Goal: Information Seeking & Learning: Learn about a topic

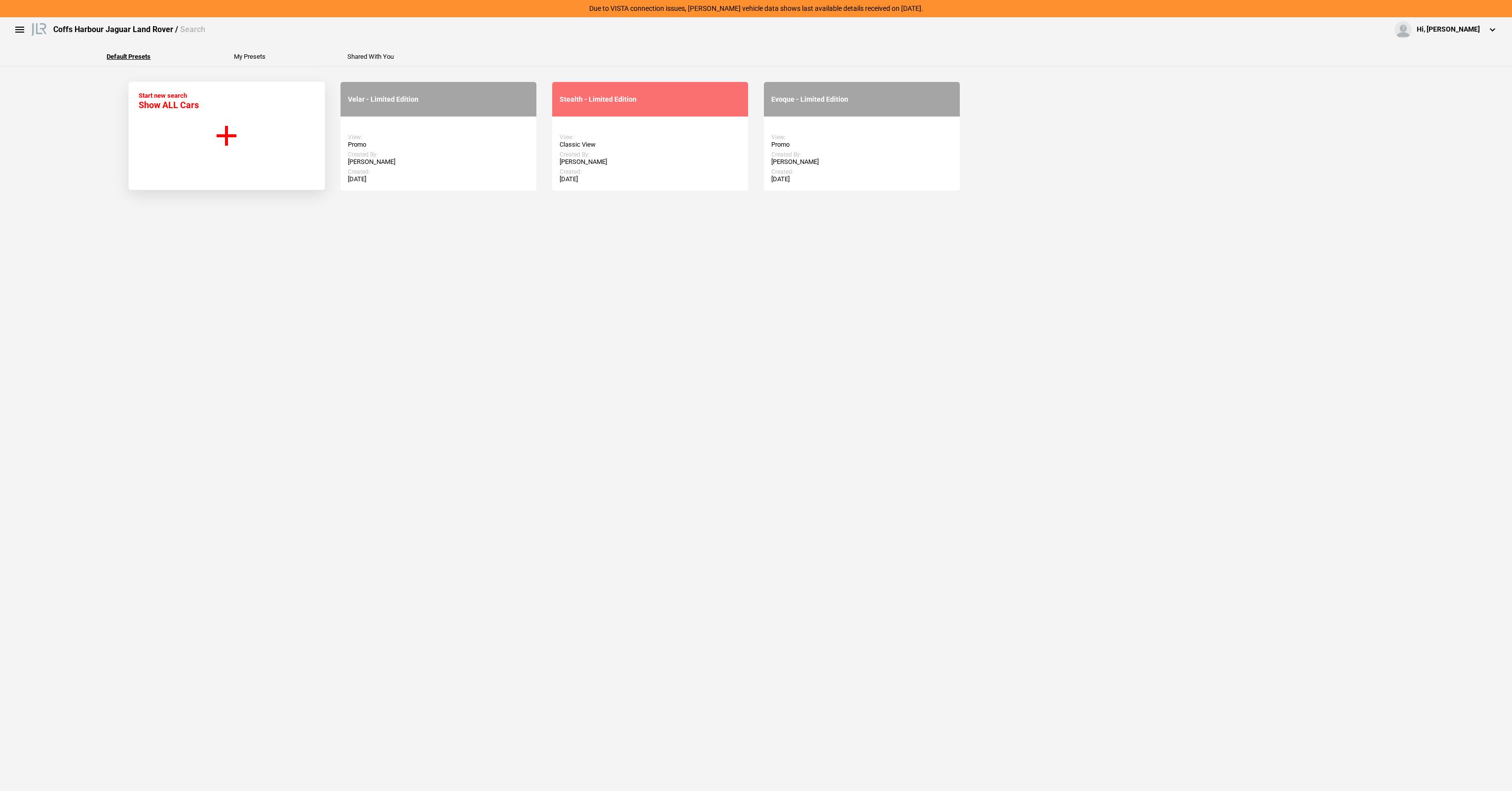
click at [235, 177] on button "Start new search Show ALL Cars" at bounding box center [227, 136] width 197 height 109
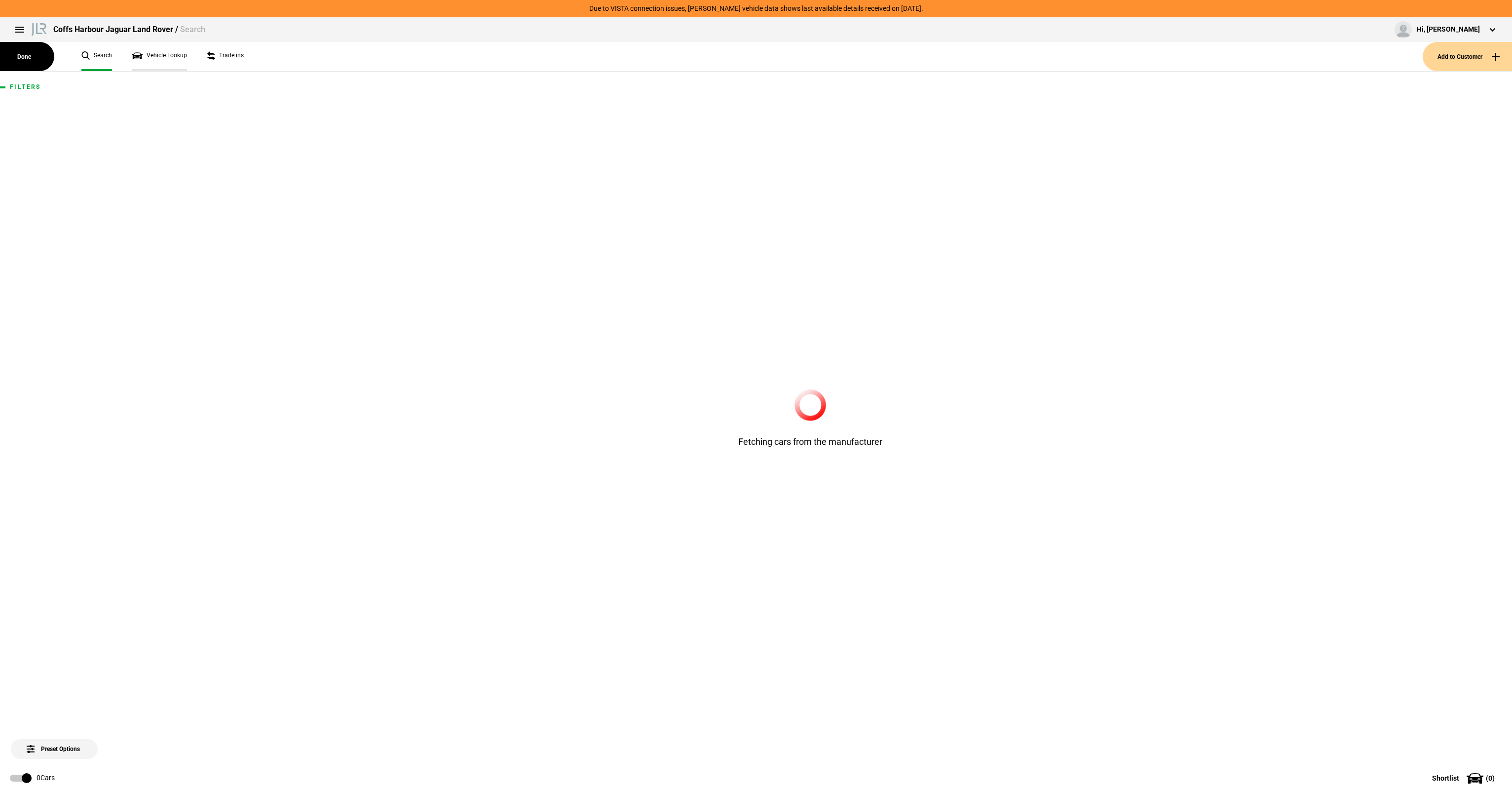
click at [164, 54] on link "Vehicle Lookup" at bounding box center [159, 56] width 55 height 29
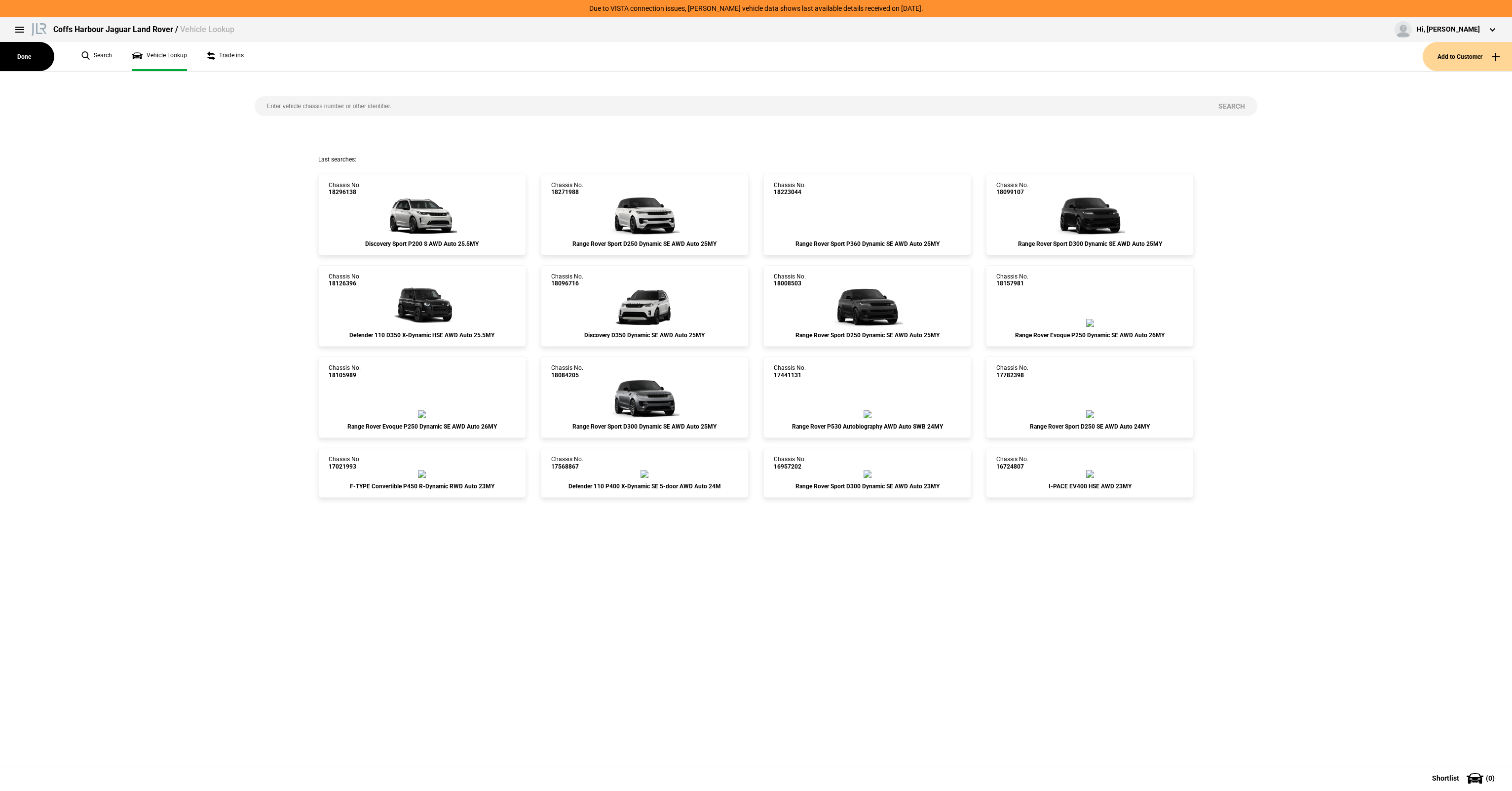
click at [353, 106] on input "search" at bounding box center [731, 106] width 952 height 20
paste input "18157981"
type input "18157981"
click at [1226, 93] on div "18157981 Search" at bounding box center [756, 113] width 1018 height 84
click at [1226, 102] on button "Search" at bounding box center [1231, 106] width 51 height 20
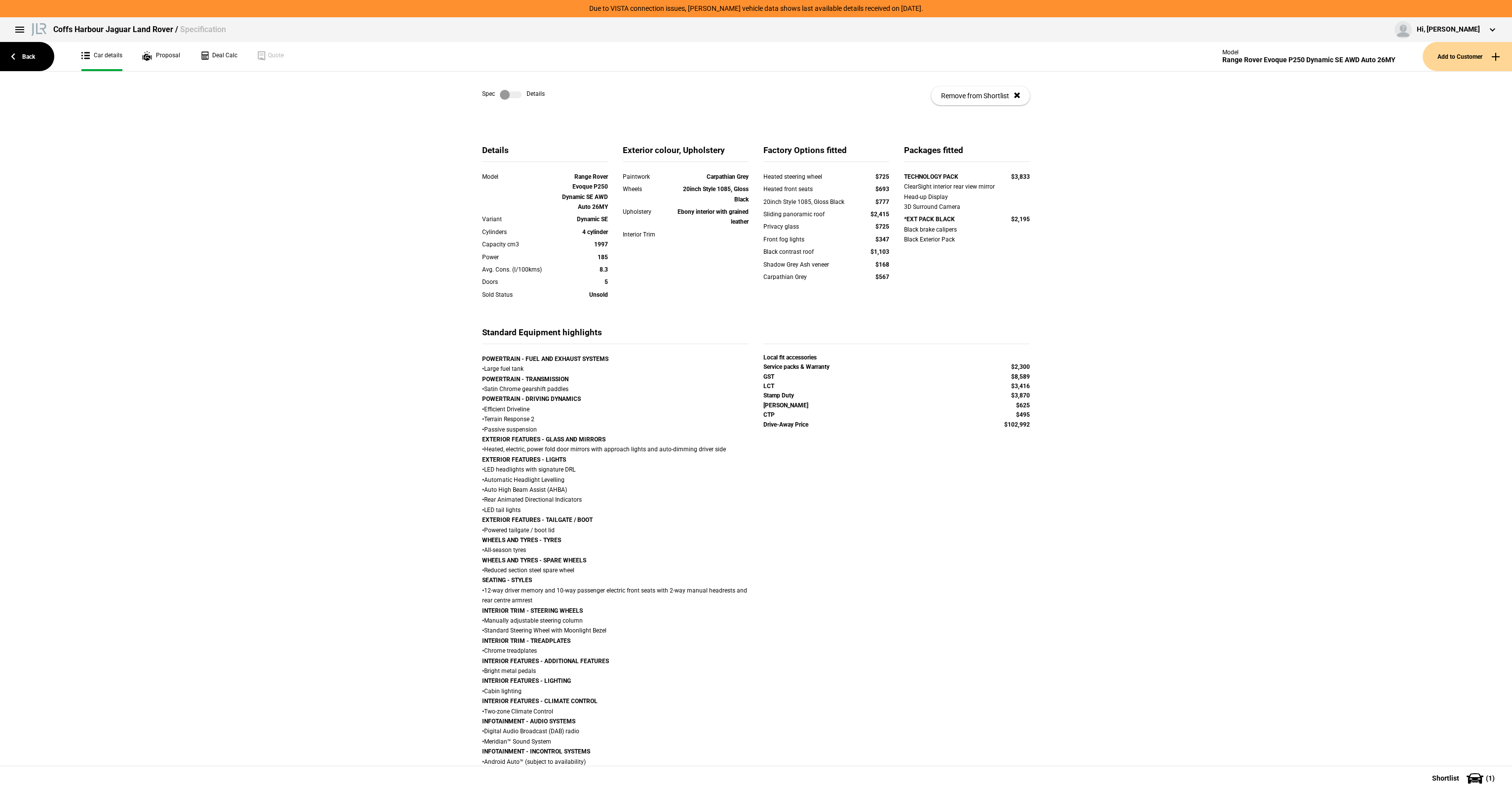
drag, startPoint x: 488, startPoint y: 85, endPoint x: 518, endPoint y: 83, distance: 30.1
click at [488, 85] on div "Spec Details Remove from Shortlist" at bounding box center [755, 96] width 548 height 48
click at [513, 91] on label at bounding box center [511, 95] width 22 height 10
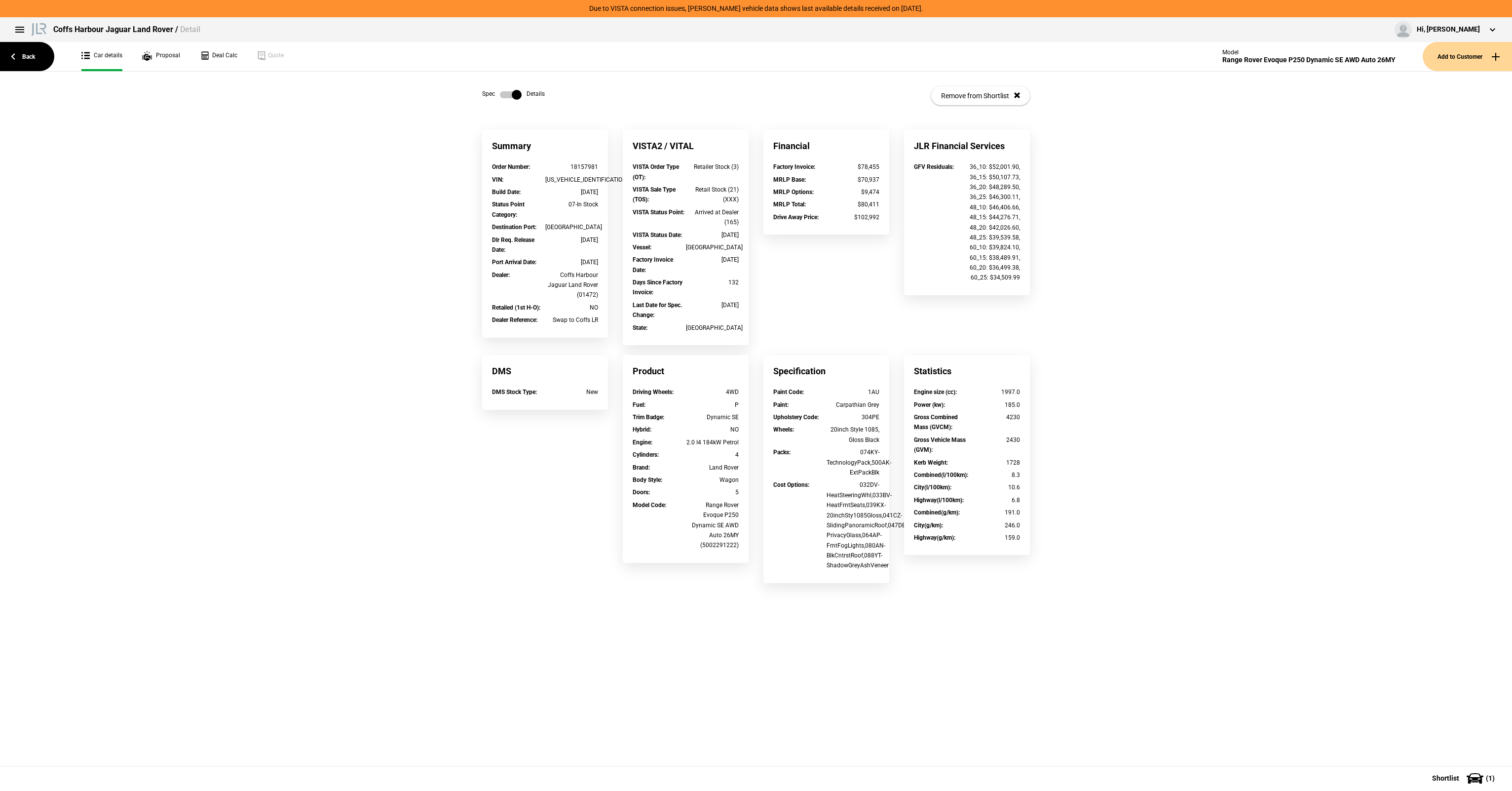
click at [512, 91] on label at bounding box center [511, 95] width 22 height 10
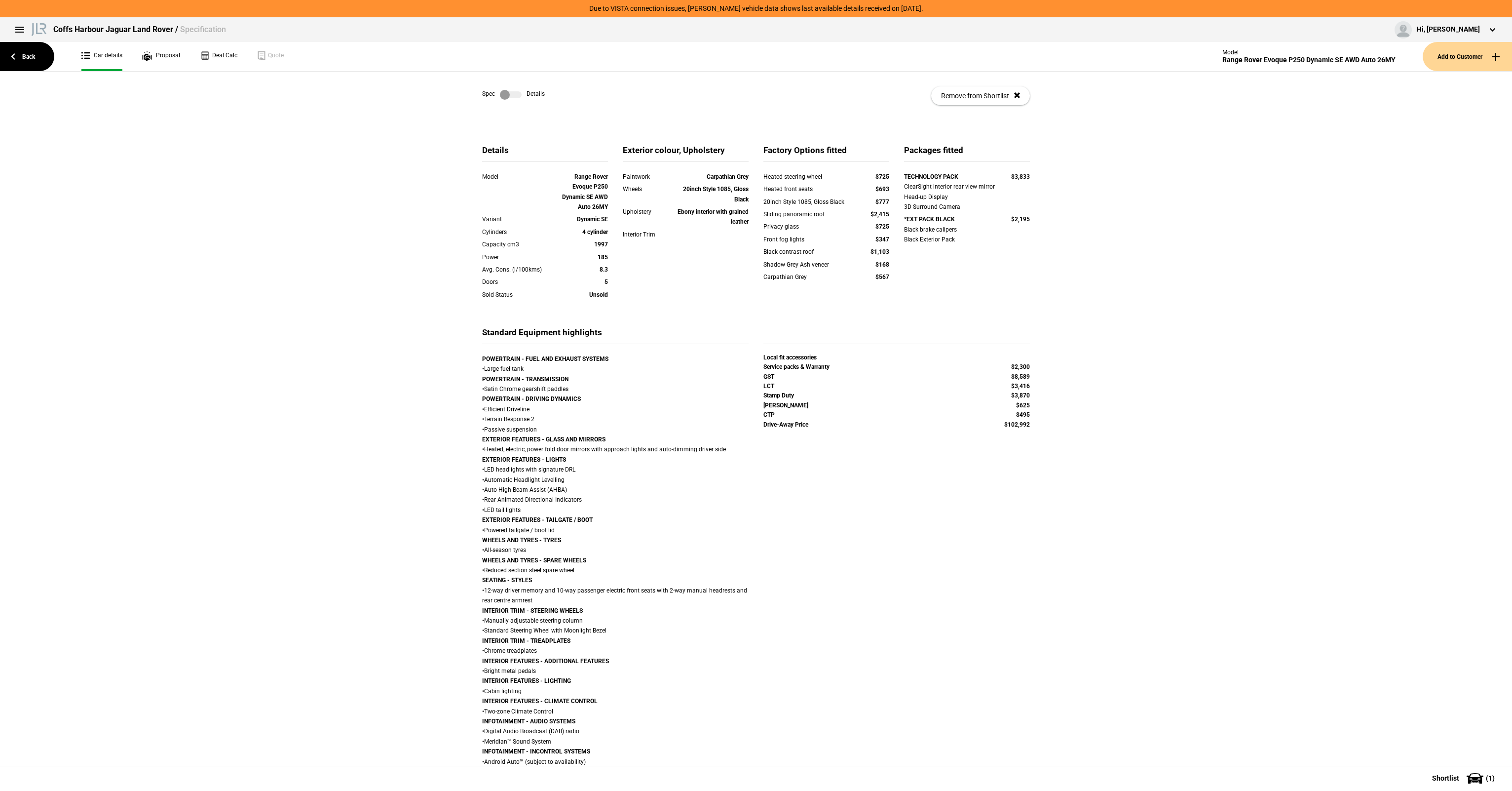
click at [495, 95] on link at bounding box center [511, 95] width 32 height 10
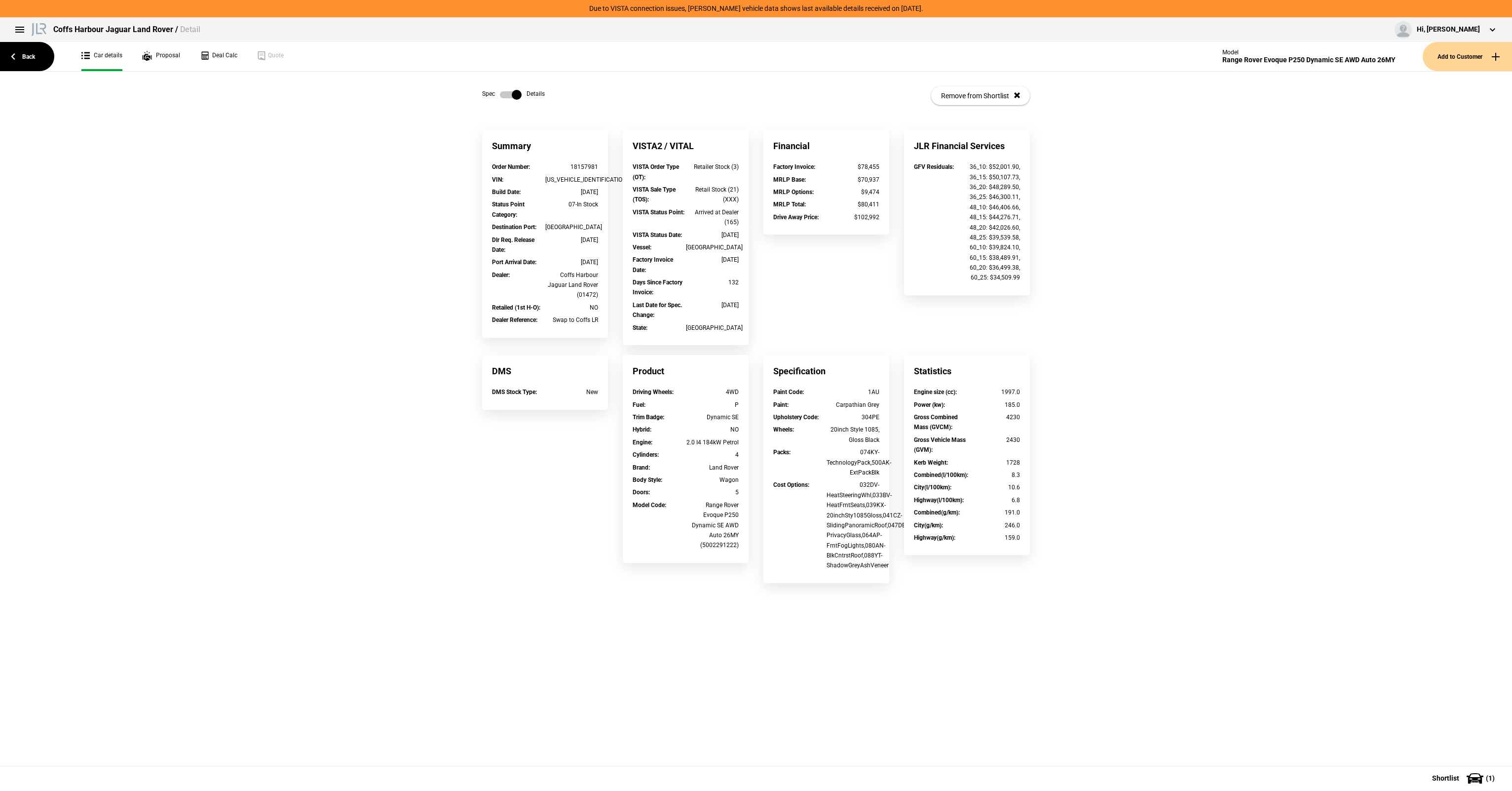
click at [515, 92] on label at bounding box center [511, 95] width 22 height 10
